Goal: Task Accomplishment & Management: Use online tool/utility

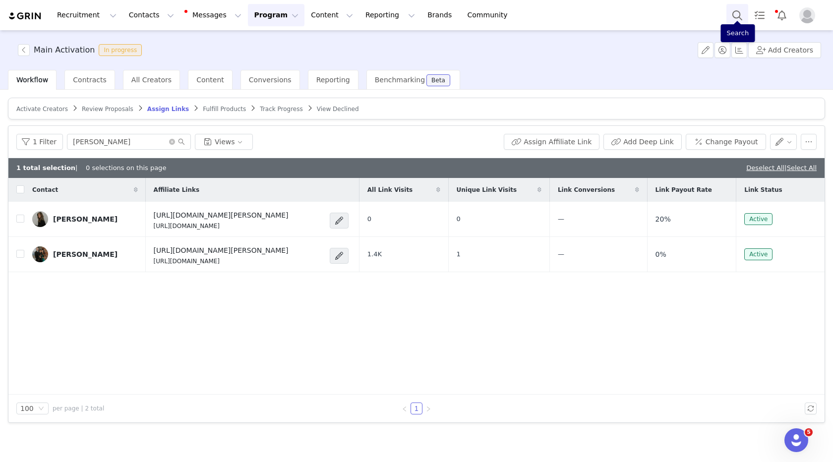
click at [732, 16] on button "Search" at bounding box center [738, 15] width 22 height 22
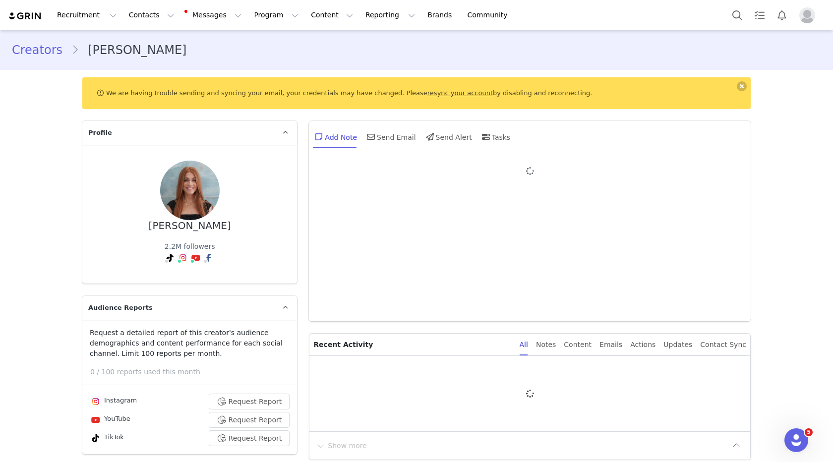
type input "+1 (United States)"
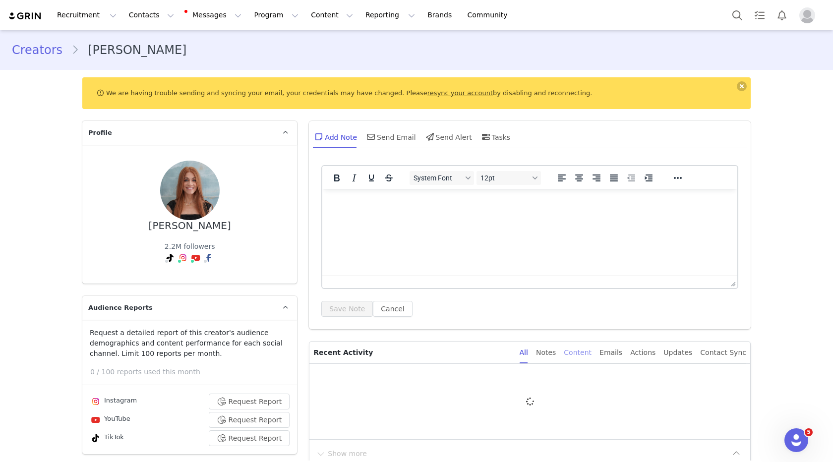
click at [583, 352] on div "Content" at bounding box center [578, 353] width 28 height 22
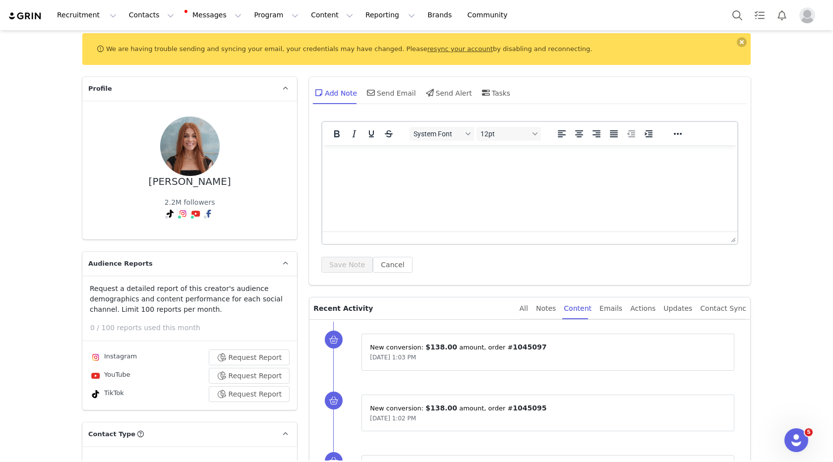
scroll to position [102, 0]
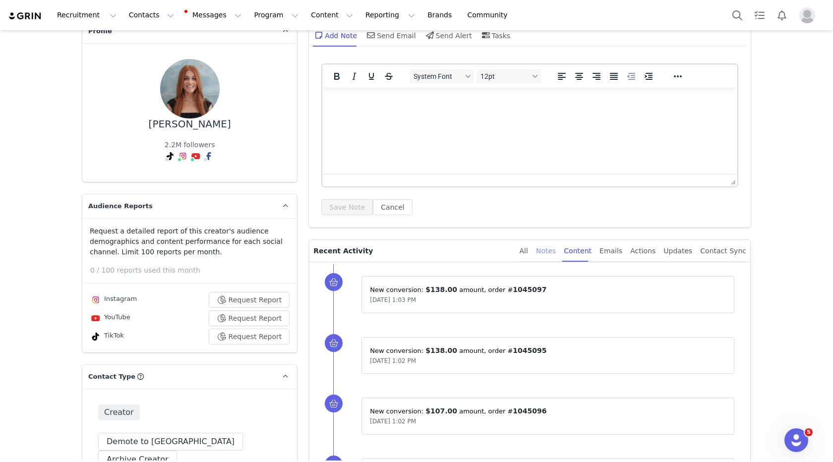
click at [556, 254] on div "Notes" at bounding box center [546, 251] width 20 height 22
click at [586, 254] on div "Content" at bounding box center [578, 251] width 28 height 22
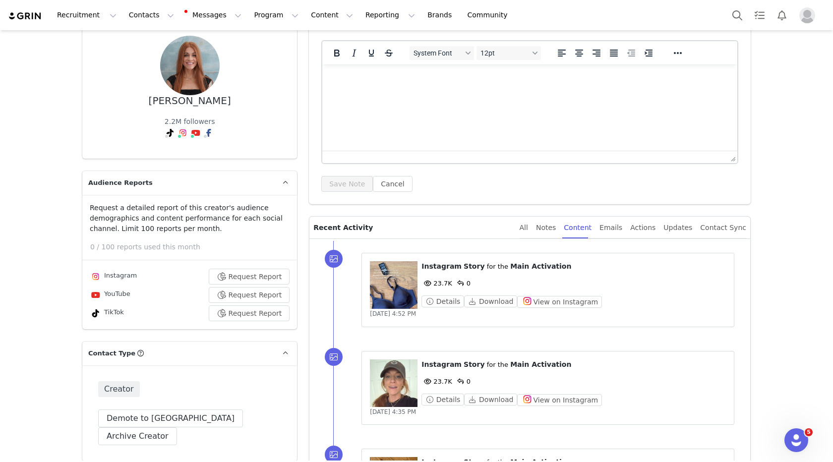
scroll to position [141, 0]
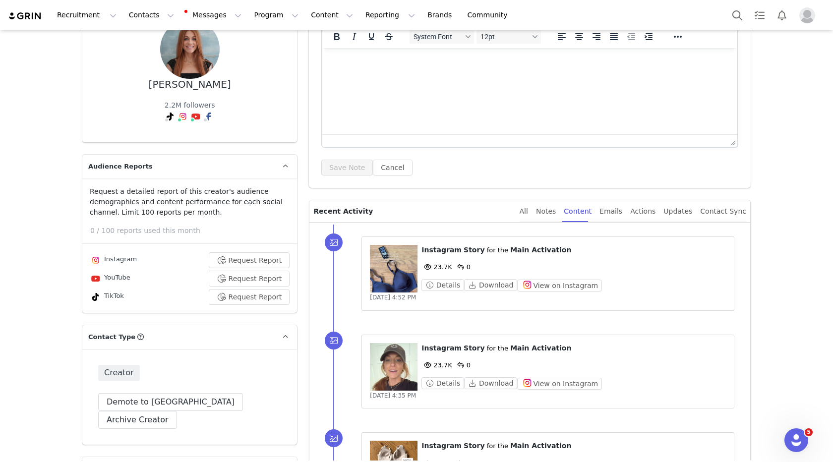
drag, startPoint x: 412, startPoint y: 299, endPoint x: 437, endPoint y: 300, distance: 24.8
click at [437, 300] on div "Sep 29, 2025, 4:52 PM" at bounding box center [548, 298] width 356 height 10
copy span "4:52 PM"
